Goal: Information Seeking & Learning: Learn about a topic

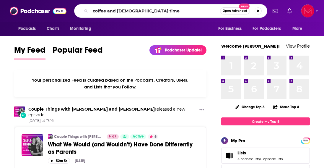
type input "coffee and [DEMOGRAPHIC_DATA] time"
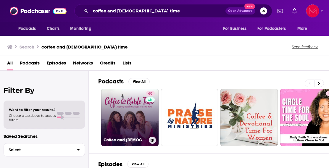
click at [132, 109] on link "60 Coffee and [DEMOGRAPHIC_DATA] Time Podcast" at bounding box center [129, 117] width 57 height 57
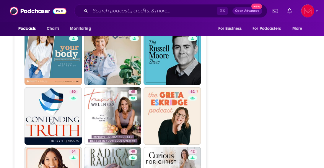
scroll to position [1137, 0]
